Goal: Task Accomplishment & Management: Manage account settings

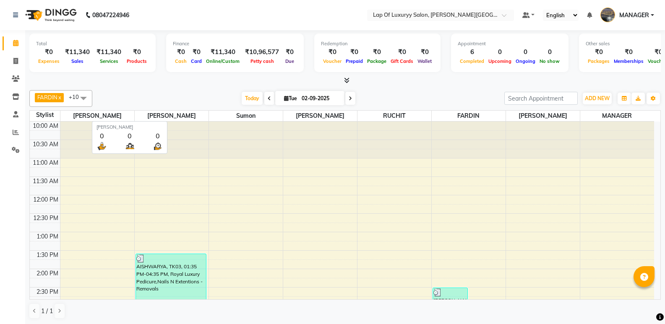
scroll to position [175, 0]
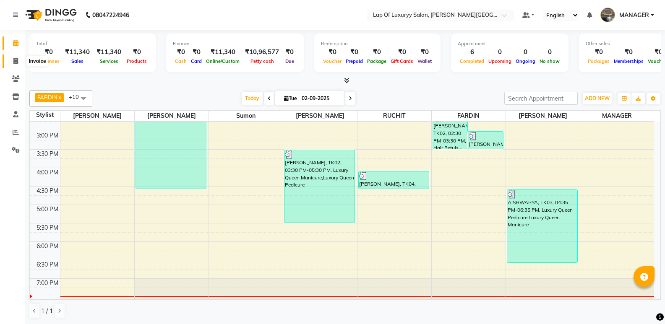
click at [19, 64] on span at bounding box center [15, 62] width 15 height 10
select select "17"
select select "service"
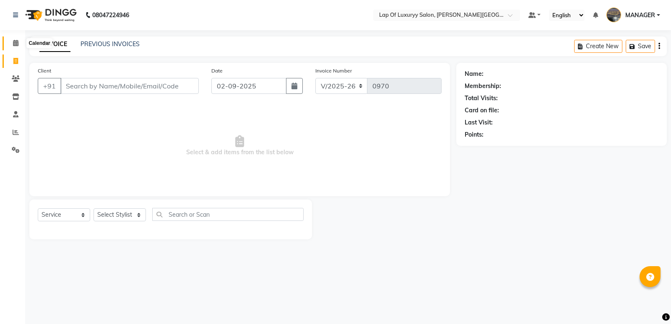
click at [14, 45] on icon at bounding box center [15, 43] width 5 height 6
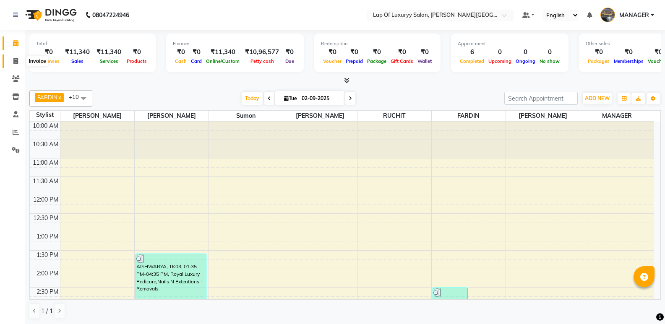
click at [16, 60] on icon at bounding box center [15, 61] width 5 height 6
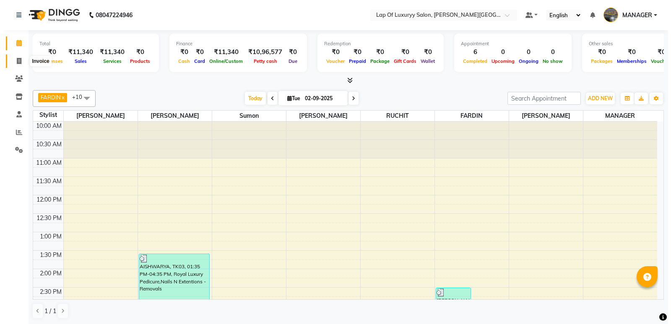
select select "17"
select select "service"
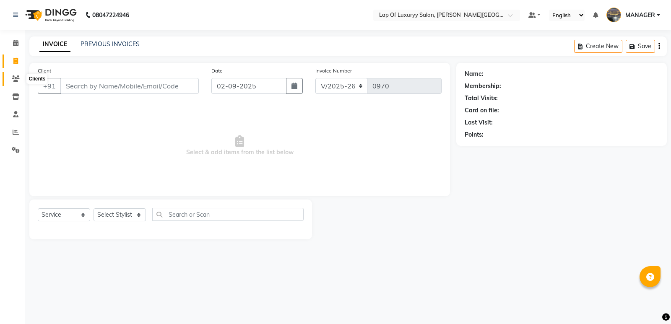
click at [10, 83] on span at bounding box center [15, 79] width 15 height 10
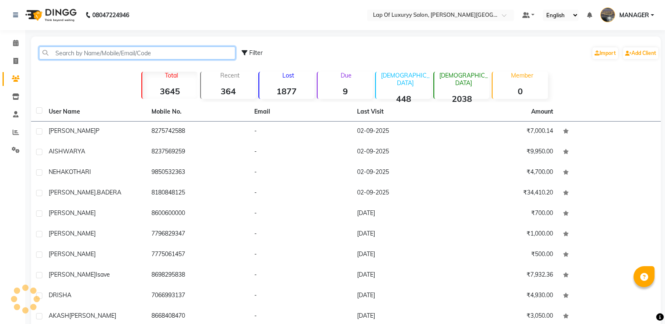
click at [118, 53] on input "text" at bounding box center [137, 53] width 196 height 13
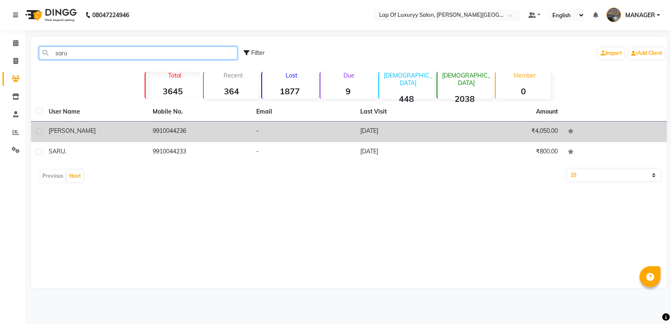
type input "saru"
click at [218, 132] on td "9910044236" at bounding box center [200, 132] width 104 height 21
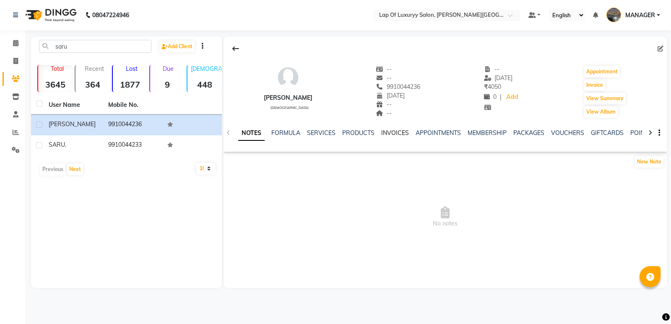
click at [394, 132] on link "INVOICES" at bounding box center [395, 133] width 28 height 8
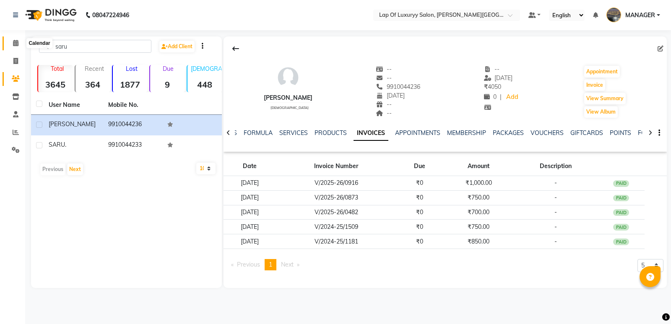
click at [12, 39] on span at bounding box center [15, 44] width 15 height 10
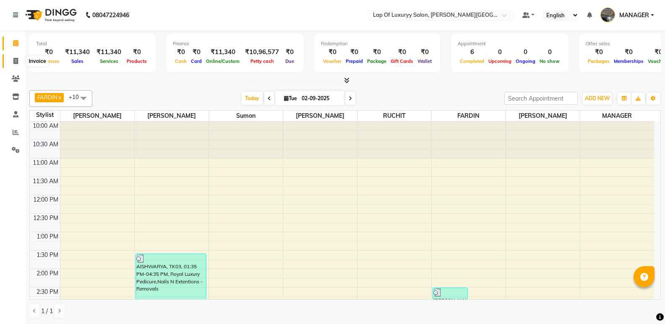
click at [16, 60] on icon at bounding box center [15, 61] width 5 height 6
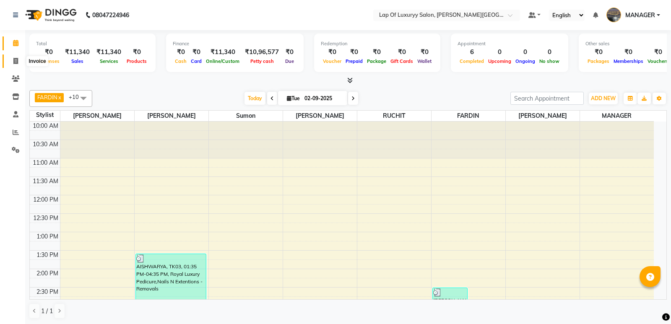
select select "17"
select select "service"
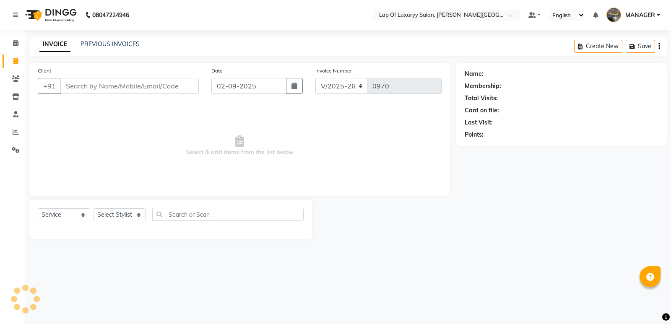
click at [99, 90] on input "Client" at bounding box center [129, 86] width 138 height 16
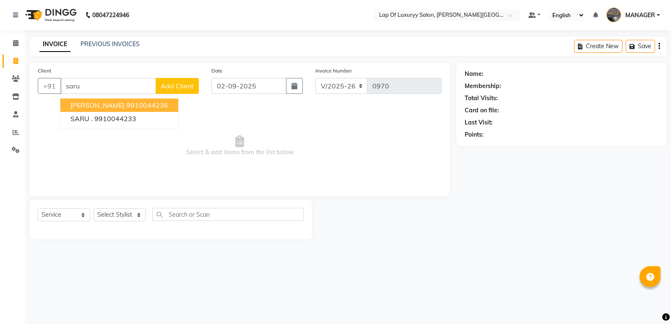
click at [126, 102] on ngb-highlight "9910044236" at bounding box center [147, 105] width 42 height 8
type input "9910044236"
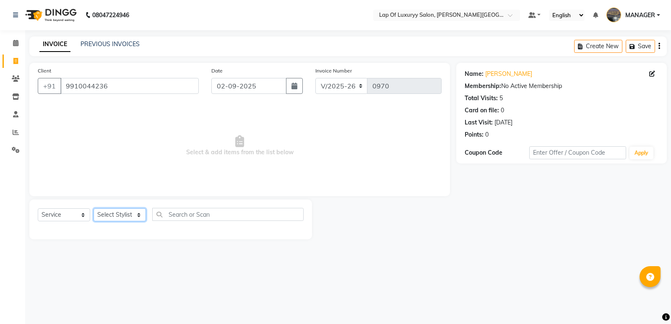
click at [107, 213] on select "Select Stylist [PERSON_NAME] [PERSON_NAME] MANAGER [PERSON_NAME] [PERSON_NAME] …" at bounding box center [120, 215] width 52 height 13
select select "79131"
click at [94, 209] on select "Select Stylist [PERSON_NAME] [PERSON_NAME] MANAGER [PERSON_NAME] [PERSON_NAME] …" at bounding box center [120, 215] width 52 height 13
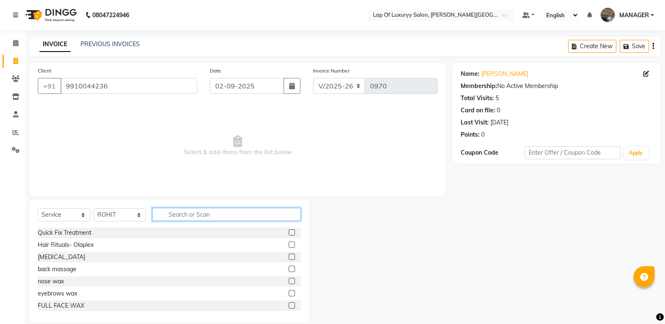
click at [169, 212] on input "text" at bounding box center [226, 214] width 149 height 13
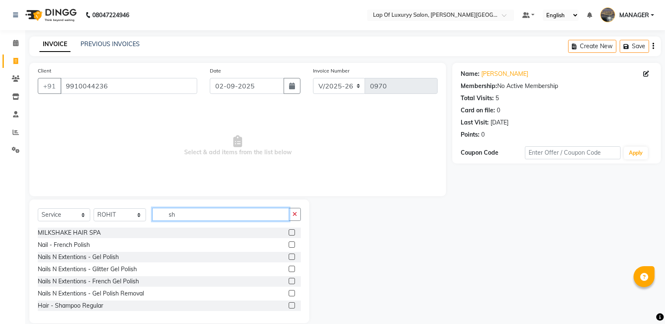
type input "s"
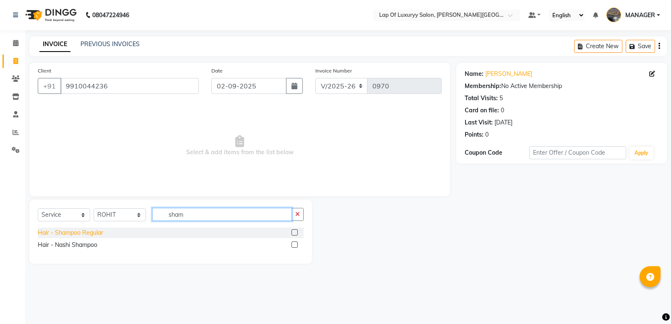
type input "sham"
click at [93, 234] on div "Hair - Shampoo Regular" at bounding box center [70, 233] width 65 height 9
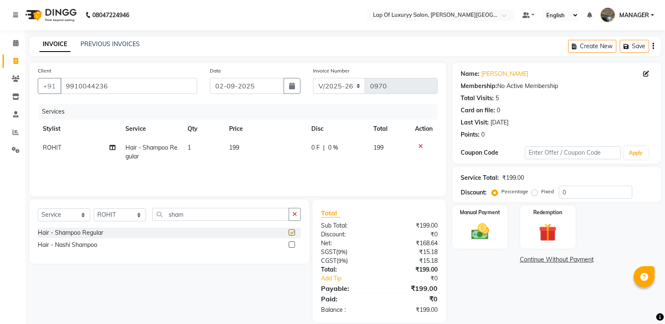
checkbox input "false"
click at [269, 148] on td "199" at bounding box center [265, 152] width 83 height 28
select select "79131"
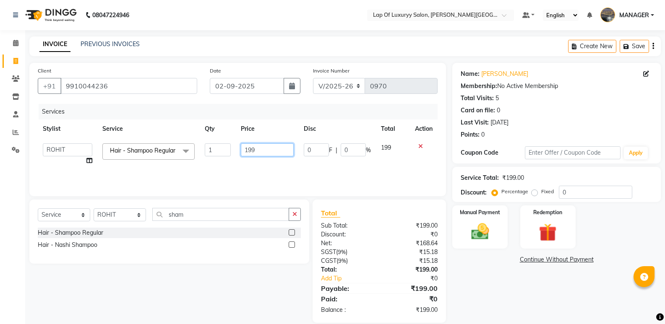
click at [269, 147] on input "199" at bounding box center [267, 150] width 52 height 13
type input "1"
type input "750"
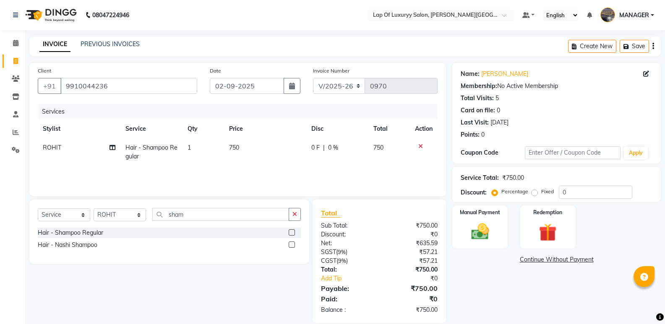
click at [247, 170] on div "Services Stylist Service Qty Price Disc Total Action ROHIT Hair - Shampoo Regul…" at bounding box center [238, 146] width 400 height 84
click at [482, 230] on img at bounding box center [480, 231] width 30 height 21
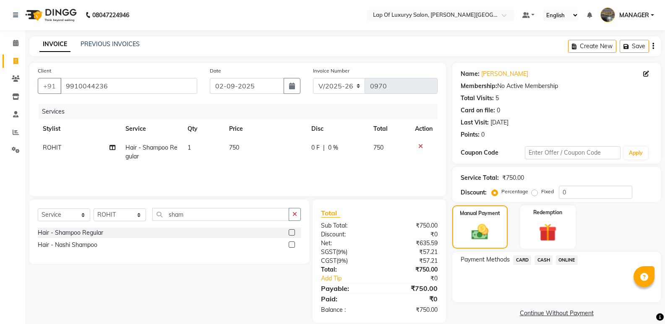
click at [569, 257] on span "ONLINE" at bounding box center [567, 261] width 22 height 10
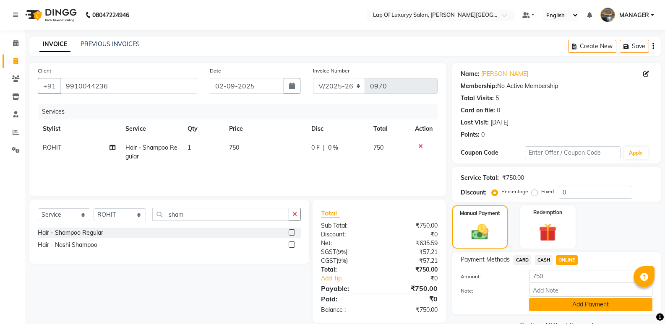
click at [582, 307] on button "Add Payment" at bounding box center [590, 304] width 123 height 13
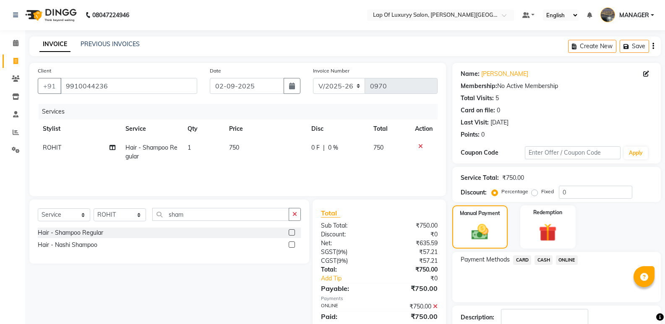
scroll to position [55, 0]
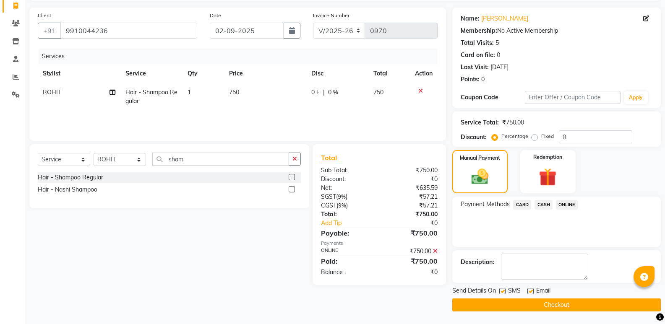
click at [532, 293] on label at bounding box center [530, 291] width 6 height 6
click at [532, 293] on input "checkbox" at bounding box center [529, 291] width 5 height 5
checkbox input "false"
click at [505, 293] on label at bounding box center [502, 291] width 6 height 6
click at [505, 293] on input "checkbox" at bounding box center [501, 291] width 5 height 5
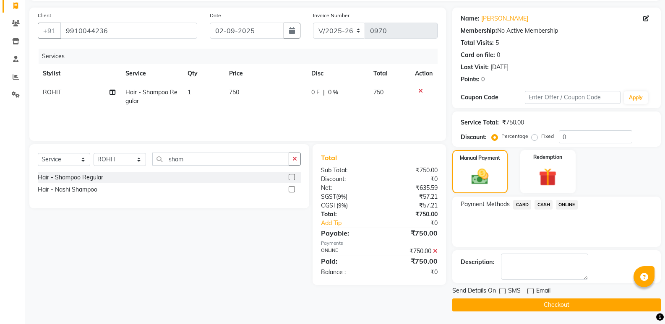
click at [505, 292] on label at bounding box center [502, 291] width 6 height 6
click at [505, 292] on input "checkbox" at bounding box center [501, 291] width 5 height 5
checkbox input "true"
click at [507, 304] on button "Checkout" at bounding box center [556, 305] width 209 height 13
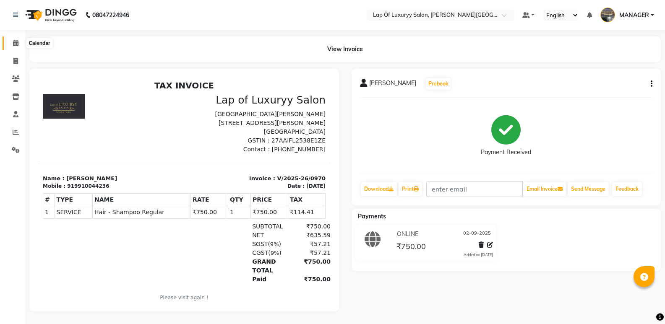
click at [18, 39] on span at bounding box center [15, 44] width 15 height 10
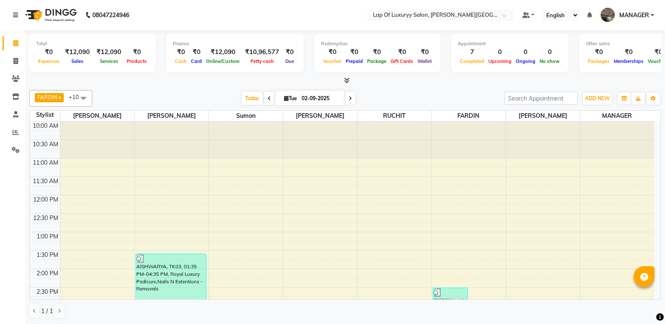
drag, startPoint x: 0, startPoint y: 29, endPoint x: 0, endPoint y: 186, distance: 156.9
click at [217, 204] on div "10:00 AM 10:30 AM 11:00 AM 11:30 AM 12:00 PM 12:30 PM 1:00 PM 1:30 PM 2:00 PM 2…" at bounding box center [342, 306] width 624 height 369
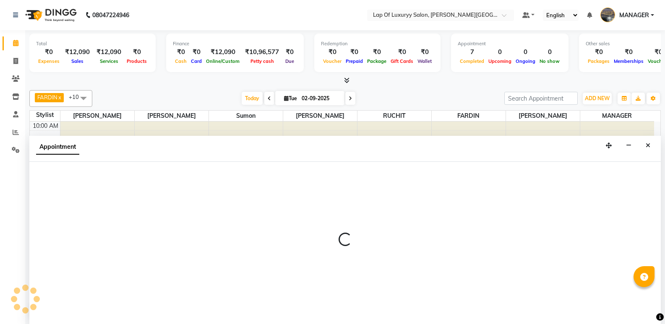
scroll to position [0, 0]
select select "21089"
select select "720"
select select "tentative"
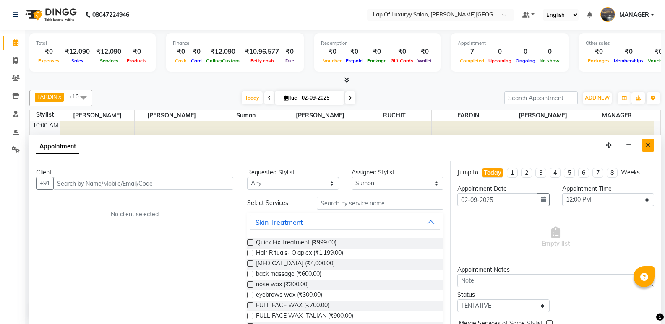
click at [647, 145] on icon "Close" at bounding box center [648, 145] width 5 height 6
